Goal: Task Accomplishment & Management: Use online tool/utility

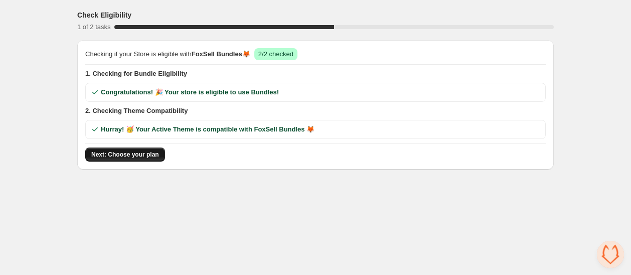
click at [135, 153] on span "Next: Choose your plan" at bounding box center [125, 154] width 68 height 8
click at [602, 250] on span "Open chat" at bounding box center [609, 254] width 27 height 27
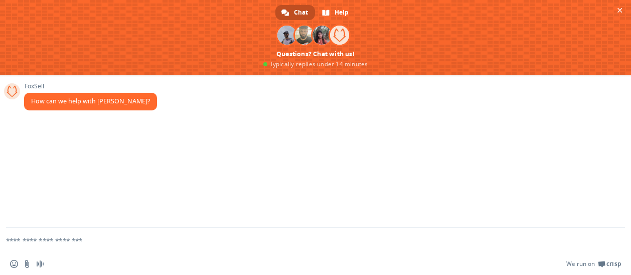
click at [73, 236] on textarea "Compose your message..." at bounding box center [303, 240] width 594 height 25
type textarea "*"
type textarea "****"
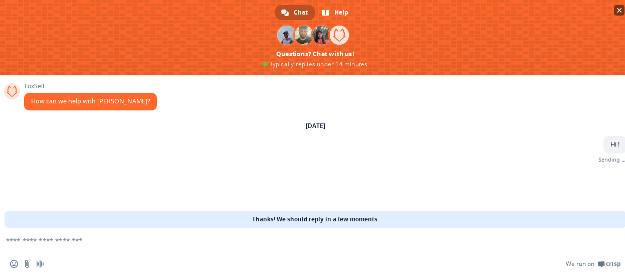
click at [624, 7] on span "Close chat" at bounding box center [619, 10] width 11 height 11
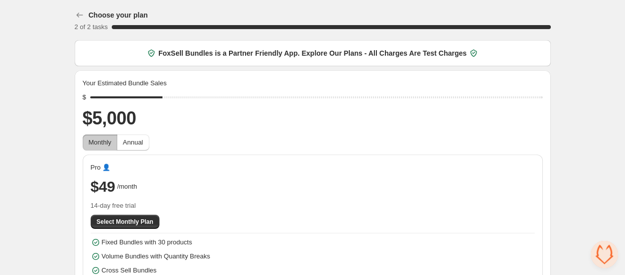
scroll to position [56, 0]
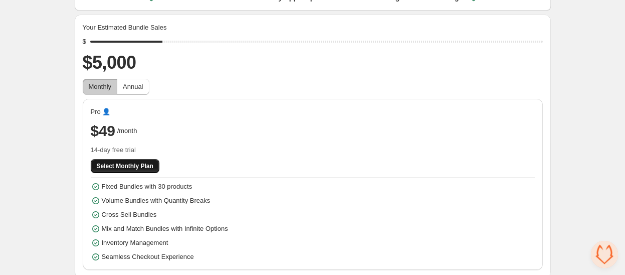
click at [126, 166] on span "Select Monthly Plan" at bounding box center [125, 166] width 57 height 8
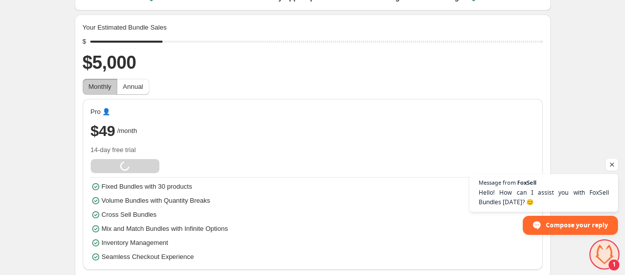
scroll to position [62, 0]
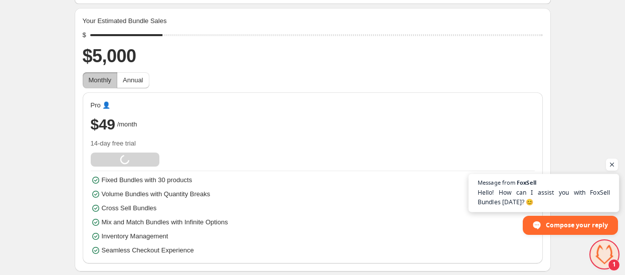
click at [578, 196] on span "Hello! How can I assist you with FoxSell Bundles [DATE]? 😊" at bounding box center [544, 197] width 132 height 20
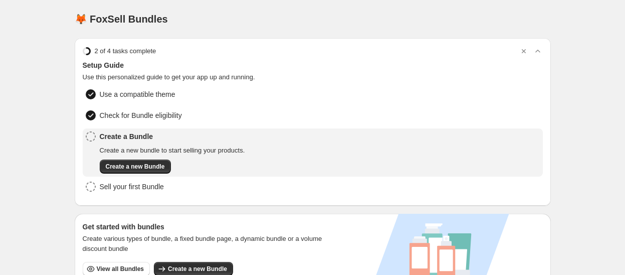
scroll to position [223, 0]
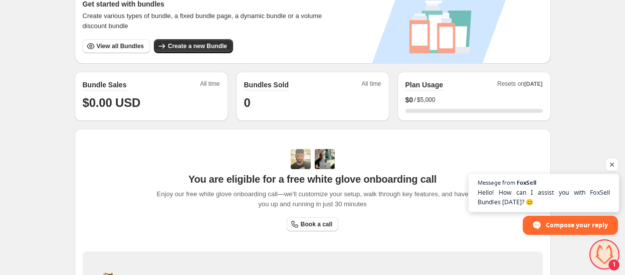
click at [550, 195] on span "Hello! How can I assist you with FoxSell Bundles [DATE]? 😊" at bounding box center [544, 197] width 132 height 20
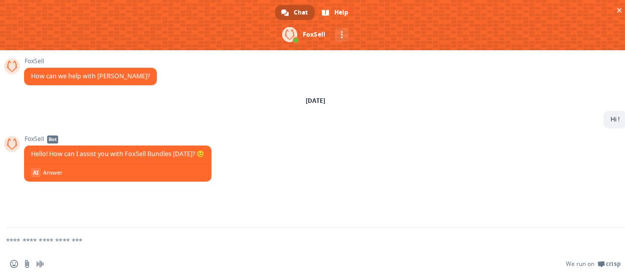
click at [105, 234] on textarea "Compose your message..." at bounding box center [303, 240] width 594 height 25
paste textarea "**********"
type textarea "**********"
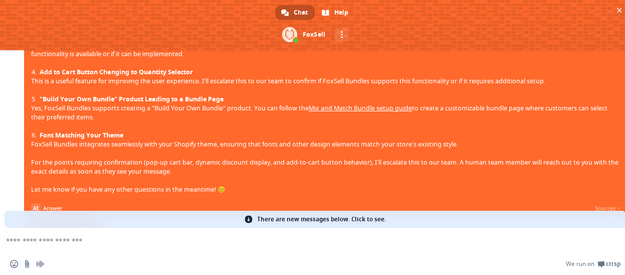
scroll to position [408, 0]
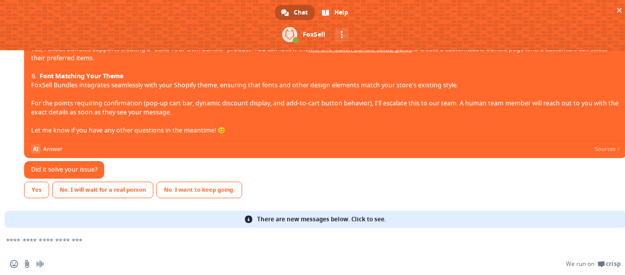
click at [86, 189] on link "No. I will wait for a real person" at bounding box center [102, 189] width 101 height 17
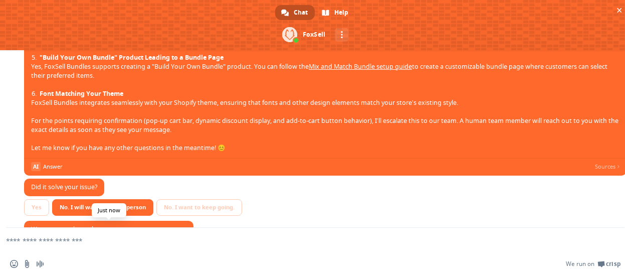
scroll to position [447, 0]
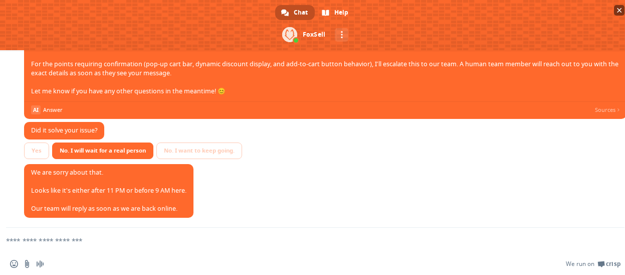
click at [620, 17] on span at bounding box center [315, 25] width 631 height 50
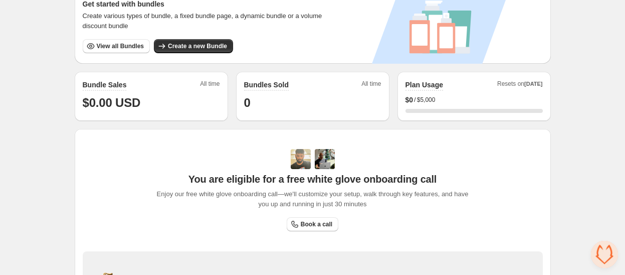
click at [106, 40] on button "View all Bundles" at bounding box center [116, 46] width 67 height 14
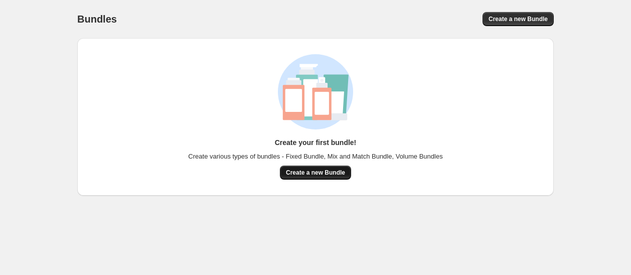
click at [321, 172] on span "Create a new Bundle" at bounding box center [315, 172] width 59 height 8
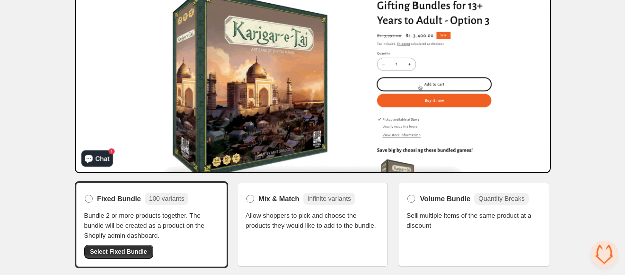
scroll to position [447, 0]
click at [330, 204] on label "Mix & Match Infinite variants" at bounding box center [301, 198] width 110 height 16
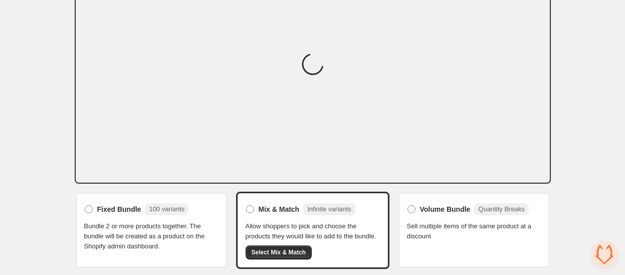
click at [446, 218] on div "Volume Bundle Quantity Breaks Sell multiple items of the same product at a disc…" at bounding box center [474, 221] width 134 height 40
click at [432, 212] on span "Volume Bundle" at bounding box center [445, 209] width 51 height 10
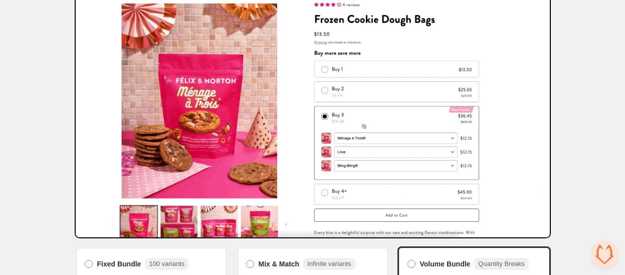
scroll to position [99, 0]
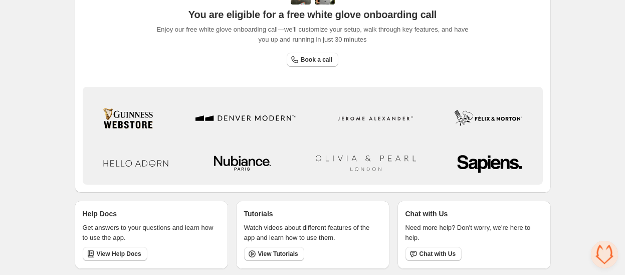
scroll to position [109, 0]
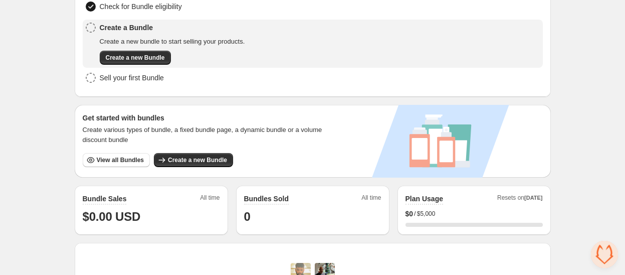
click at [596, 252] on span "Open chat" at bounding box center [604, 254] width 27 height 27
